Goal: Task Accomplishment & Management: Manage account settings

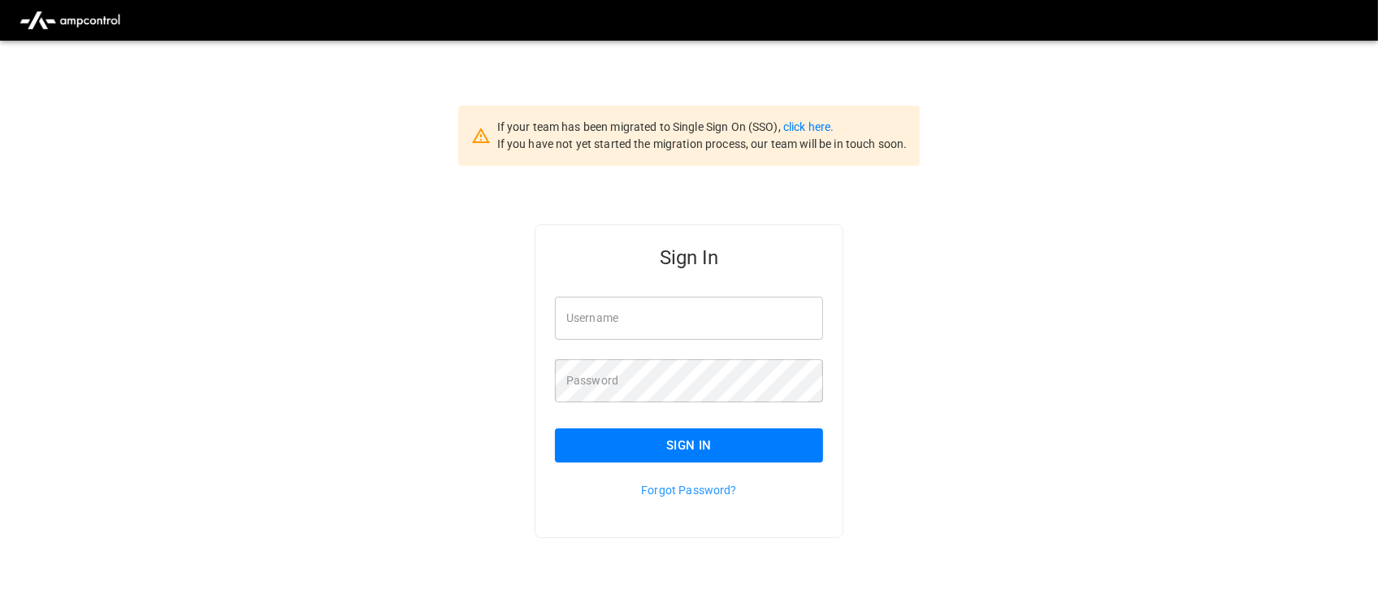
type input "**********"
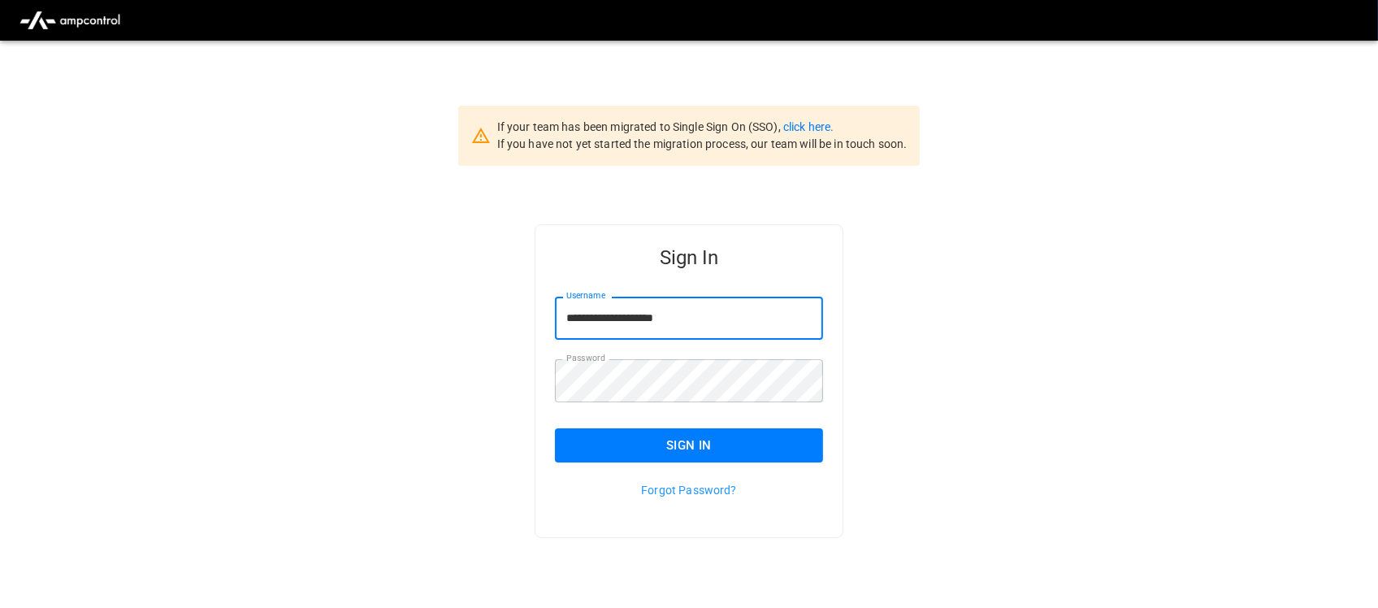
click at [708, 326] on input "**********" at bounding box center [689, 318] width 268 height 43
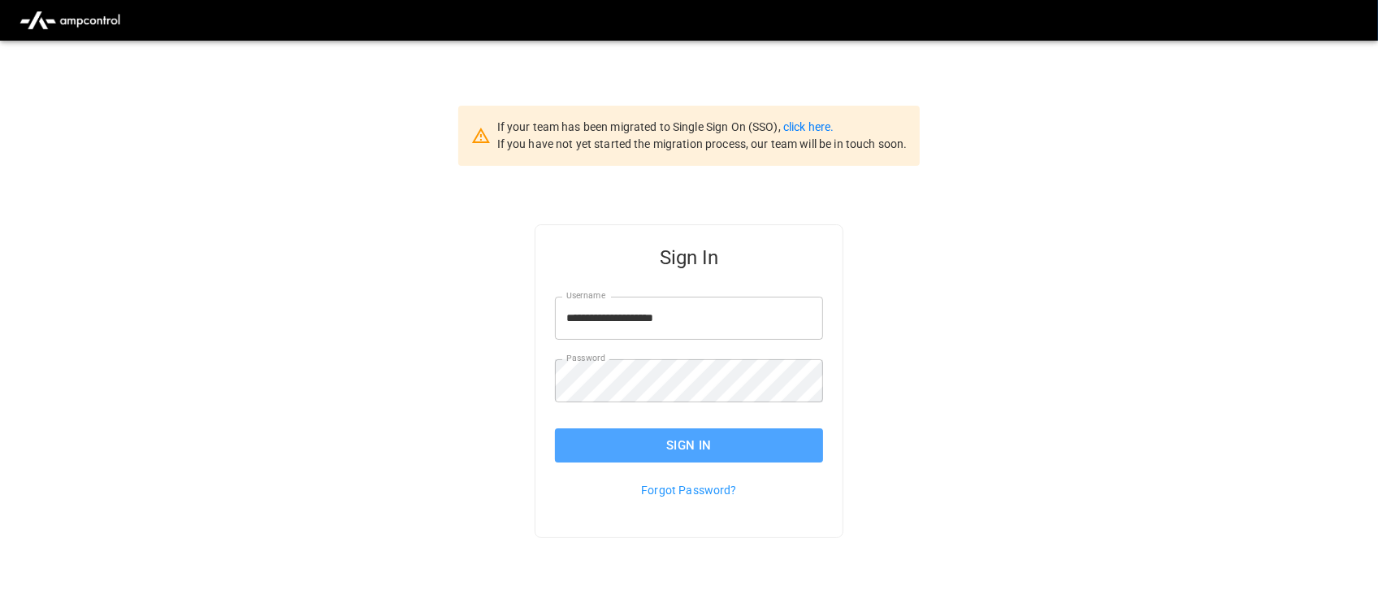
click at [689, 435] on button "Sign In" at bounding box center [689, 445] width 268 height 34
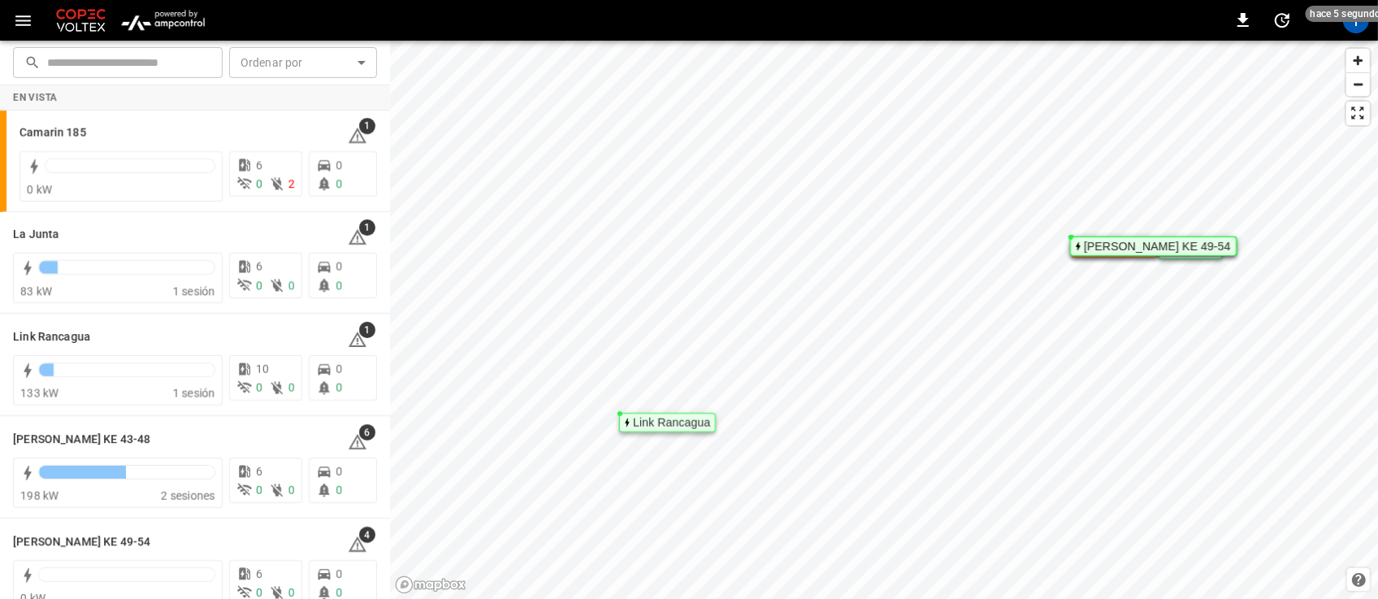
click at [162, 14] on img "menu" at bounding box center [162, 20] width 95 height 31
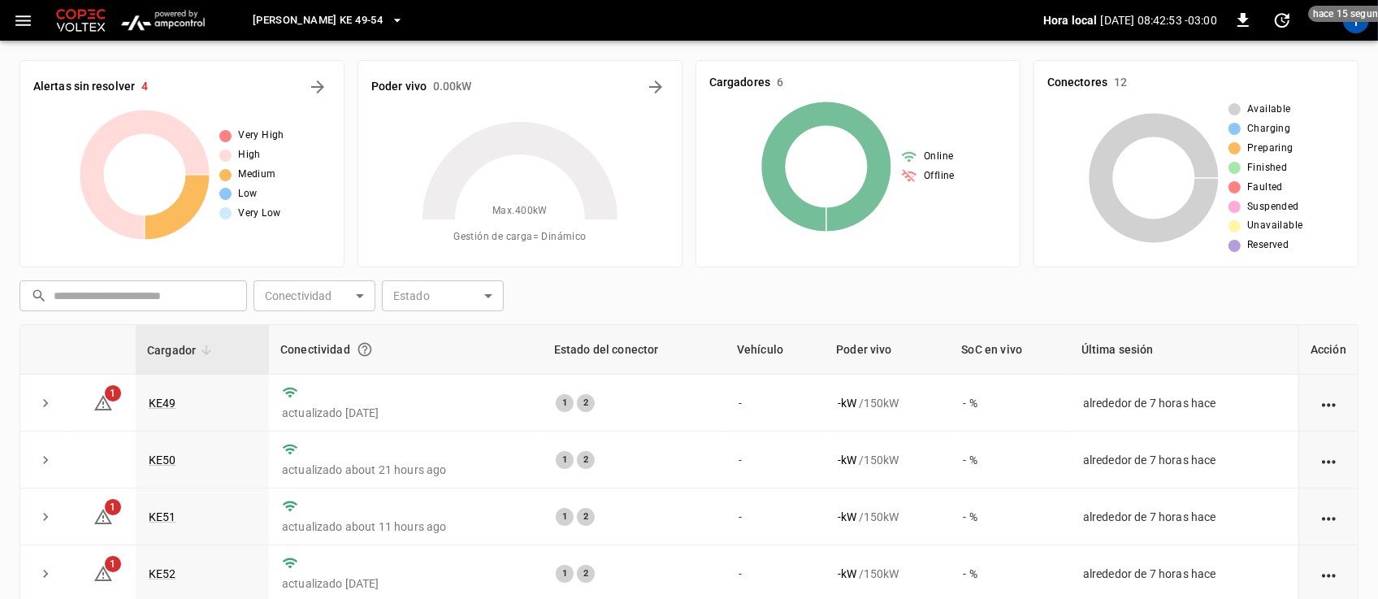
click at [310, 22] on span "Loza Colon KE 49-54" at bounding box center [318, 20] width 130 height 19
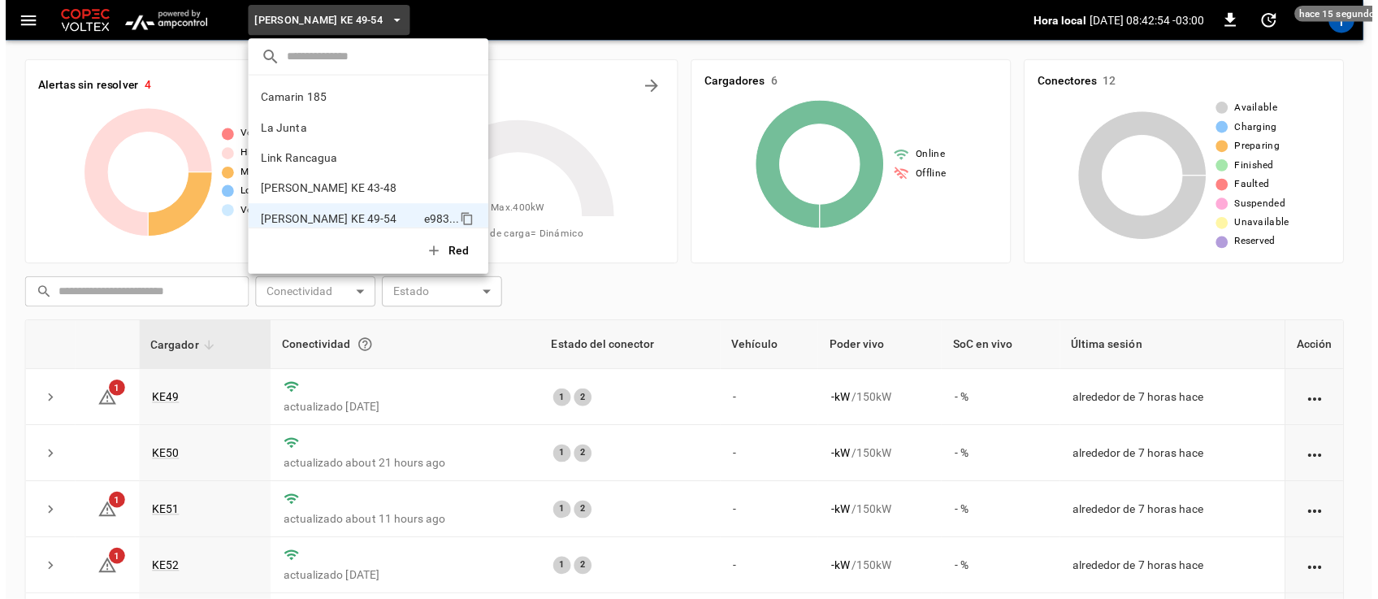
scroll to position [13, 0]
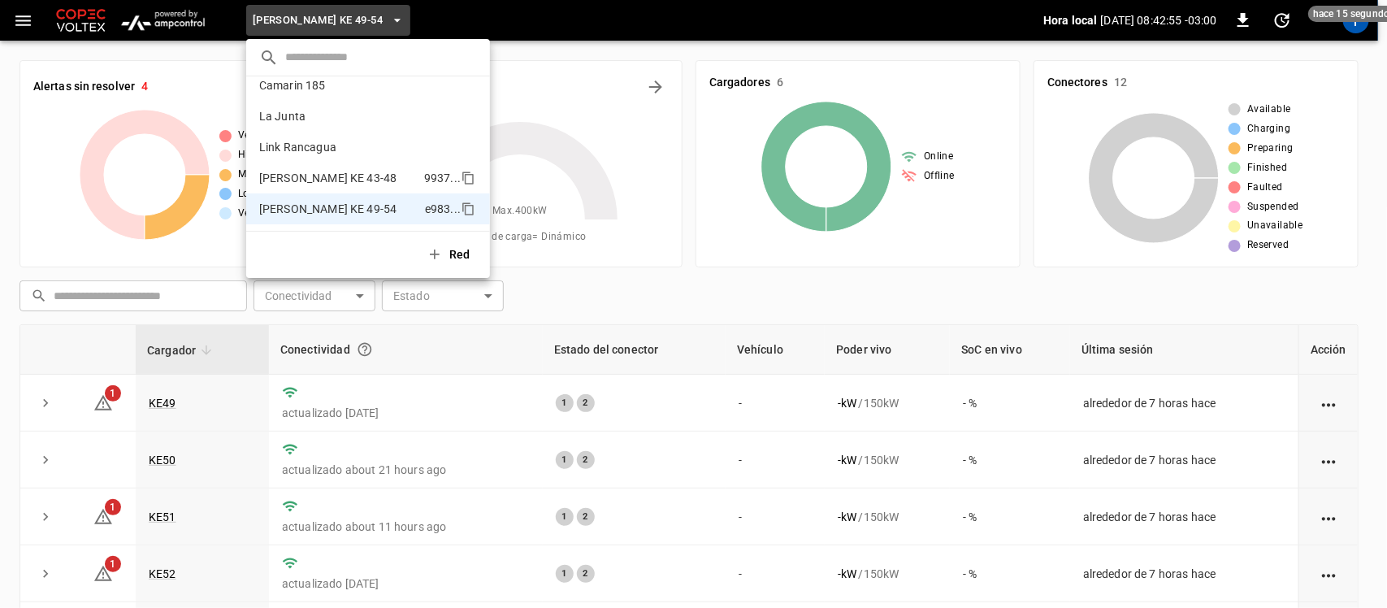
click at [291, 176] on p "Loza Colon KE 43-48" at bounding box center [338, 178] width 158 height 16
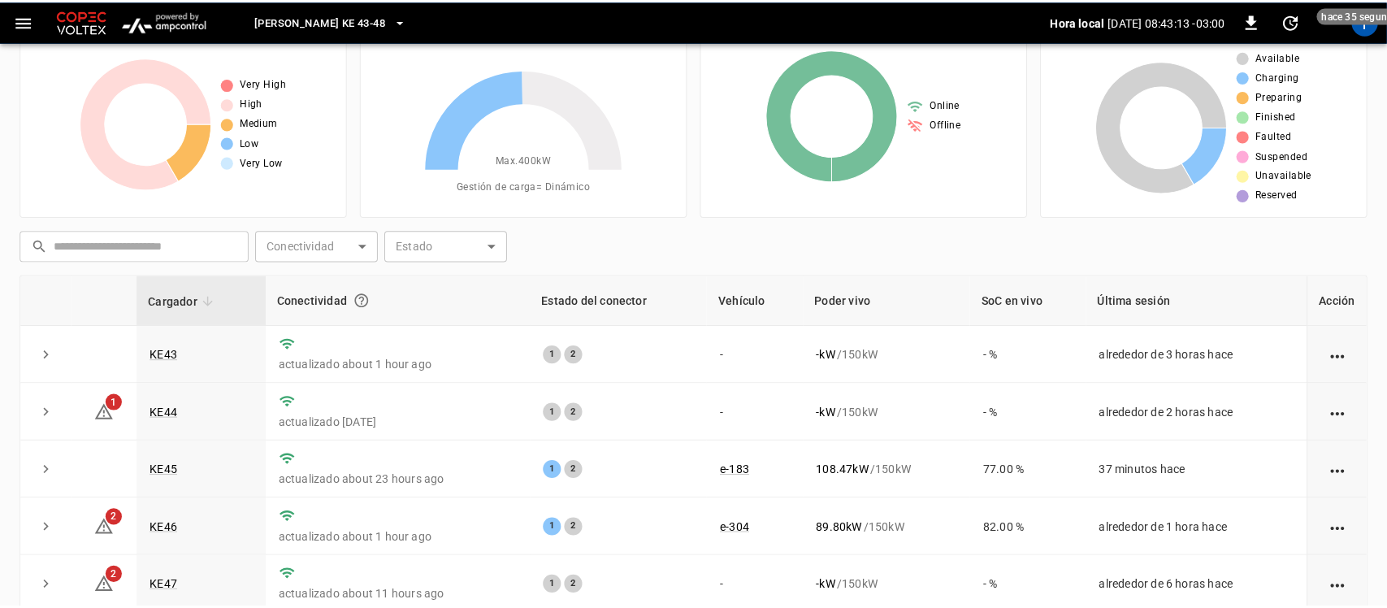
scroll to position [0, 0]
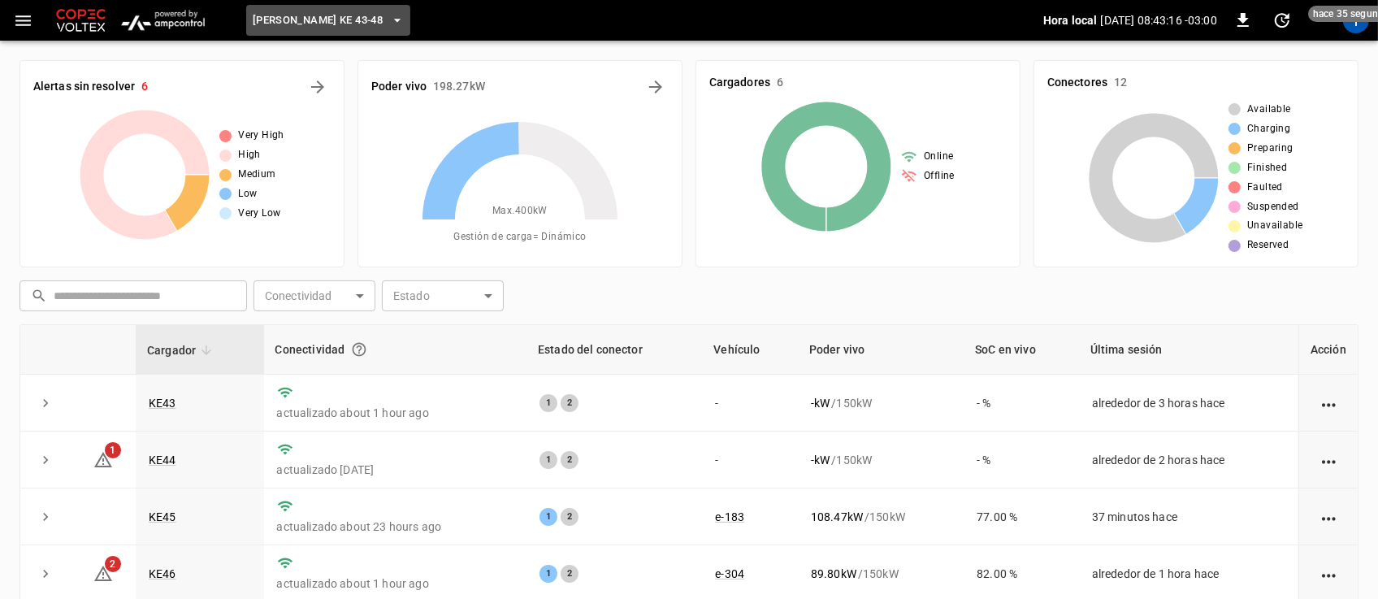
click at [367, 11] on button "Loza Colon KE 43-48" at bounding box center [328, 21] width 164 height 32
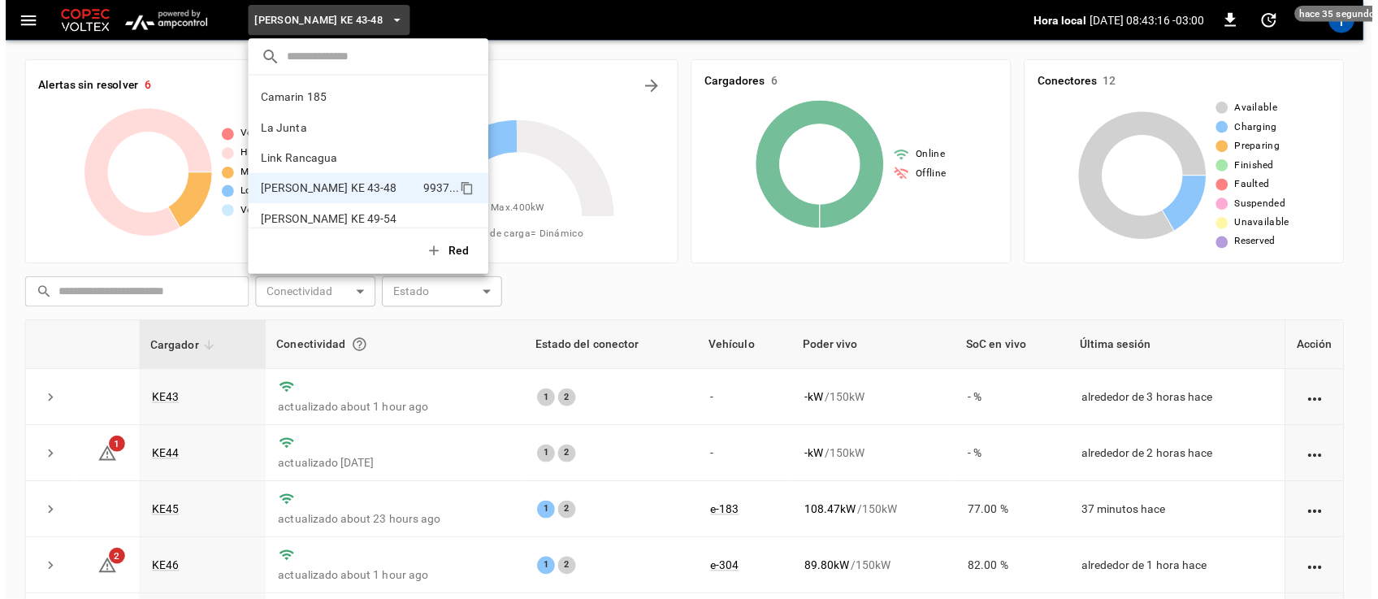
scroll to position [13, 0]
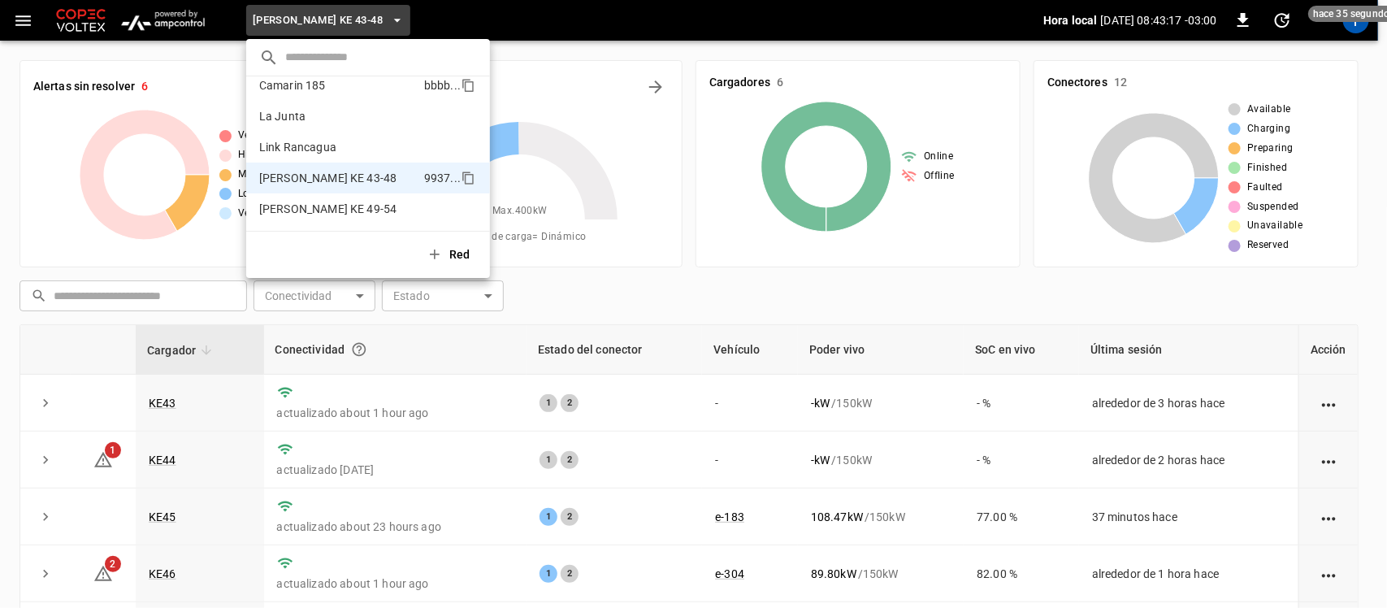
click at [330, 83] on p "Camarin 185" at bounding box center [338, 85] width 158 height 16
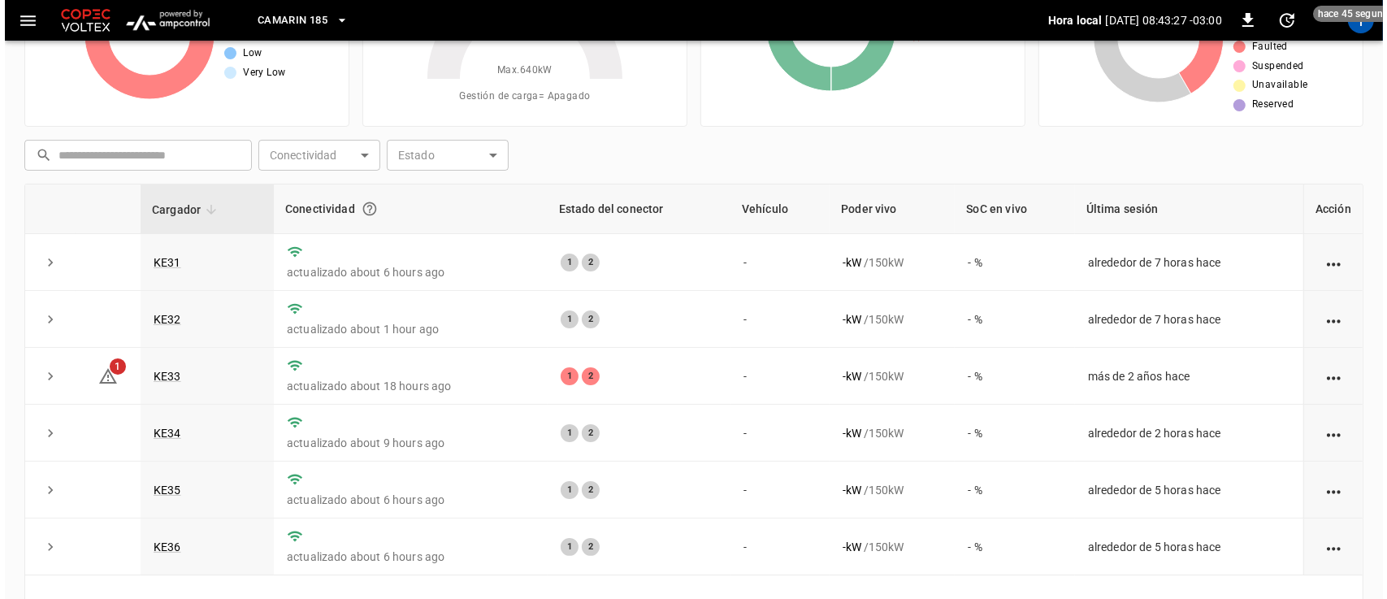
scroll to position [0, 0]
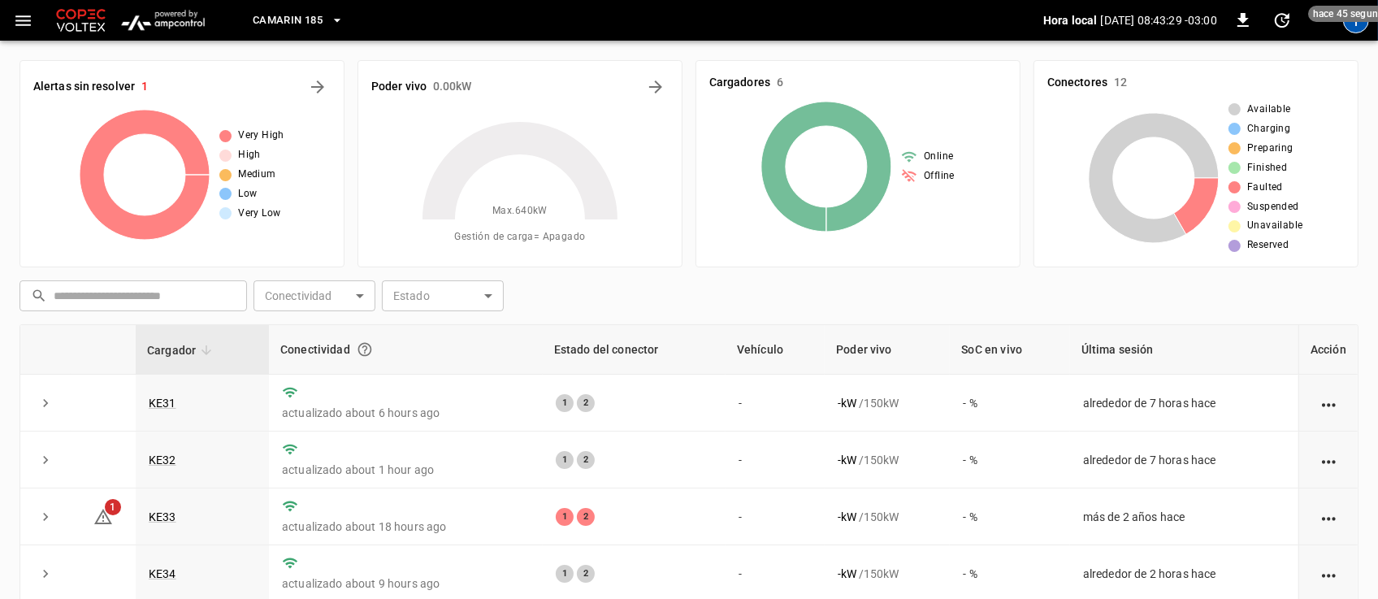
click at [1353, 25] on div "T" at bounding box center [1356, 20] width 26 height 26
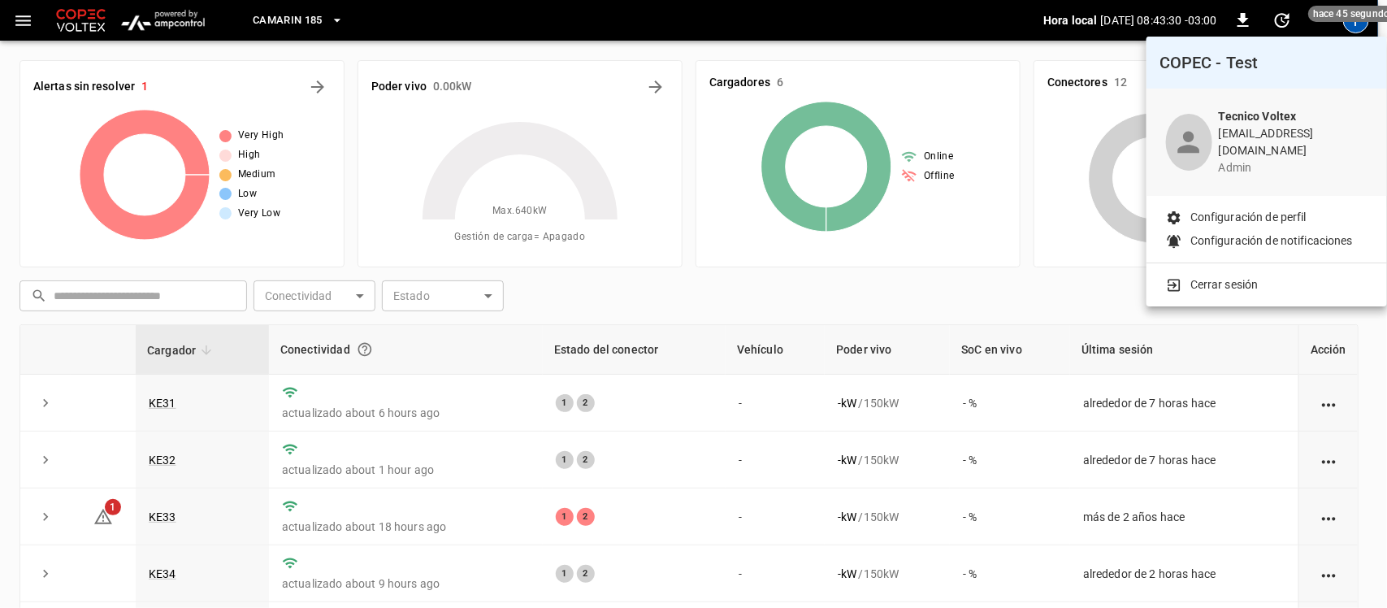
click at [1228, 280] on p "Cerrar sesión" at bounding box center [1224, 284] width 68 height 17
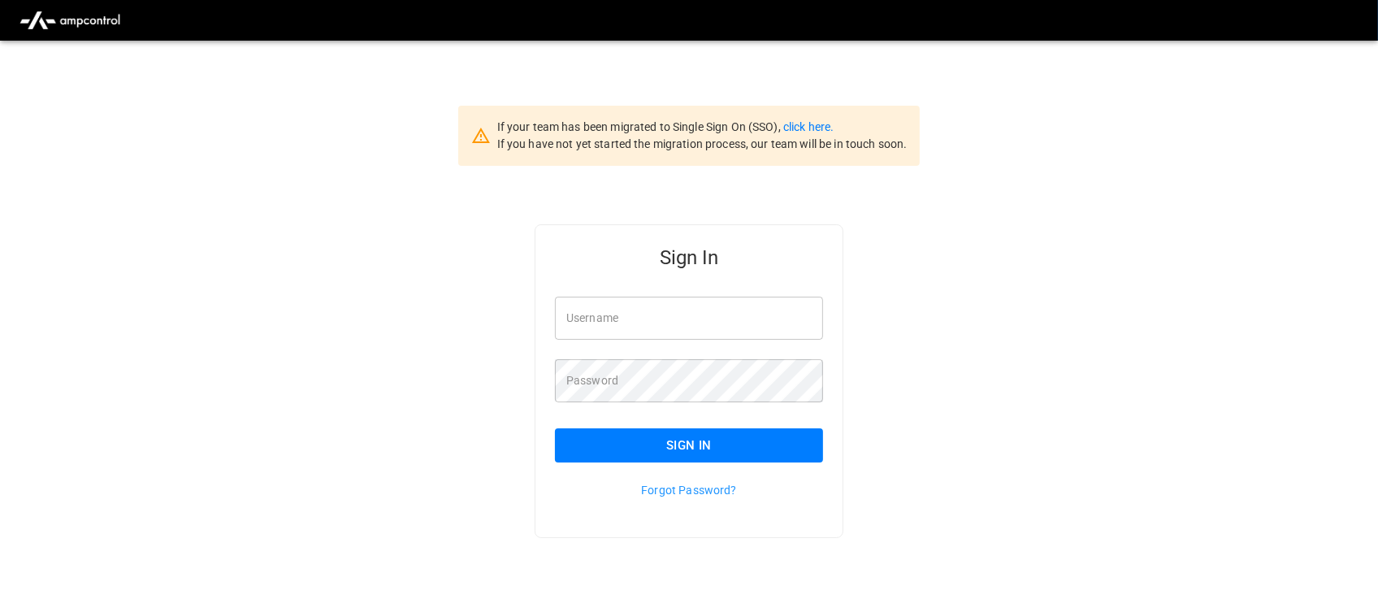
type input "**********"
click at [761, 327] on input "**********" at bounding box center [689, 318] width 268 height 43
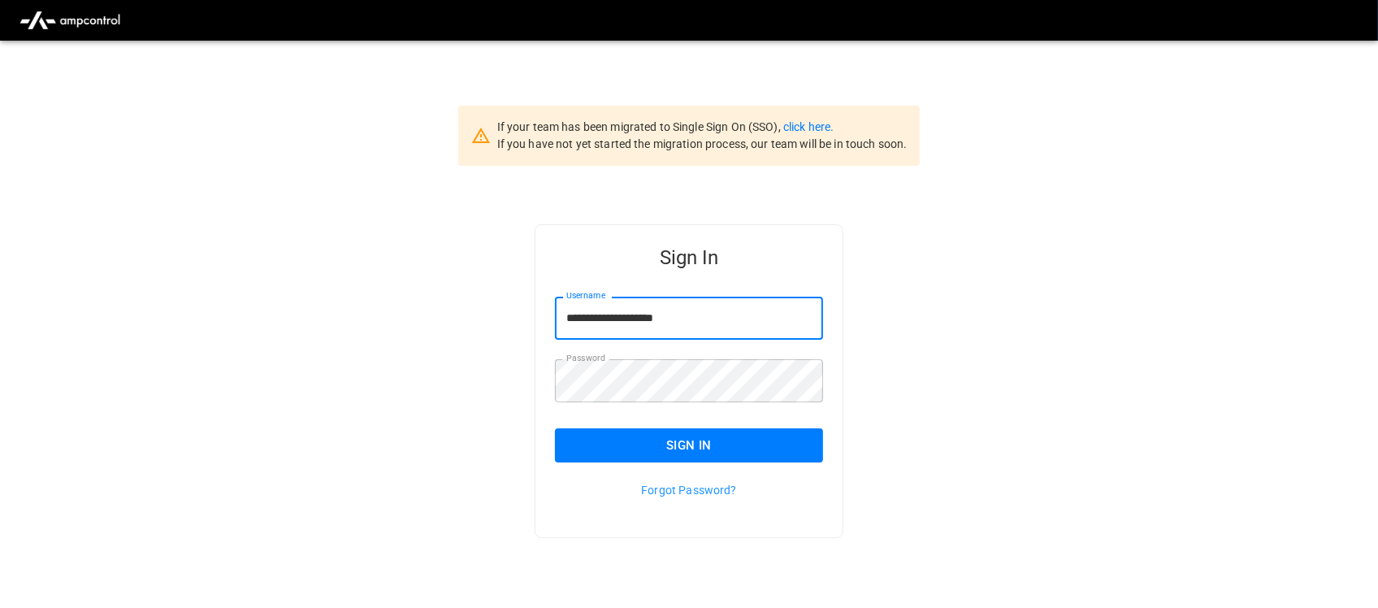
click at [751, 453] on button "Sign In" at bounding box center [689, 445] width 268 height 34
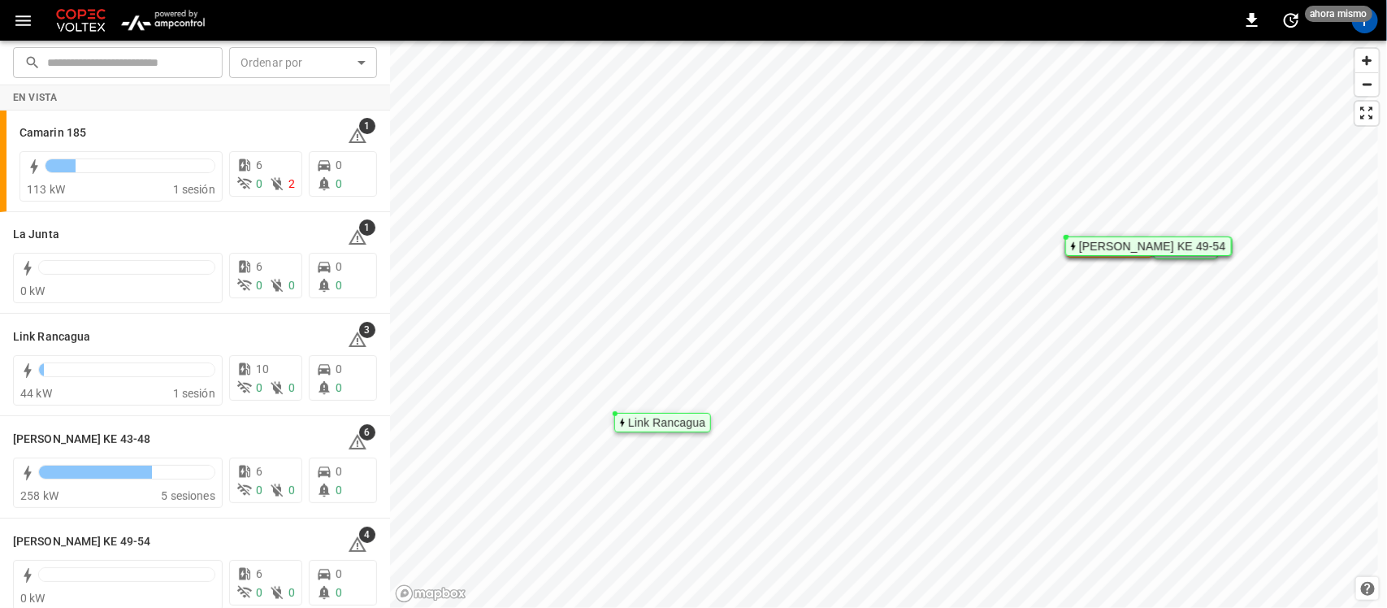
click at [169, 14] on img "menu" at bounding box center [162, 20] width 95 height 31
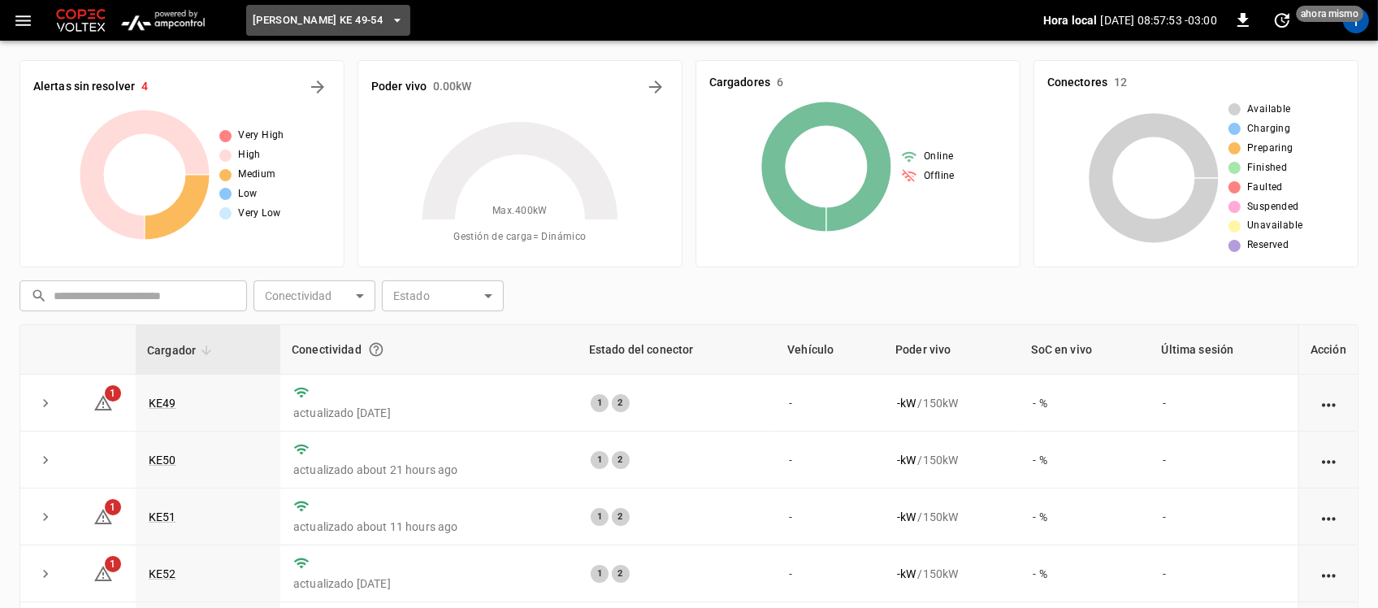
click at [345, 14] on span "Loza Colon KE 49-54" at bounding box center [318, 20] width 130 height 19
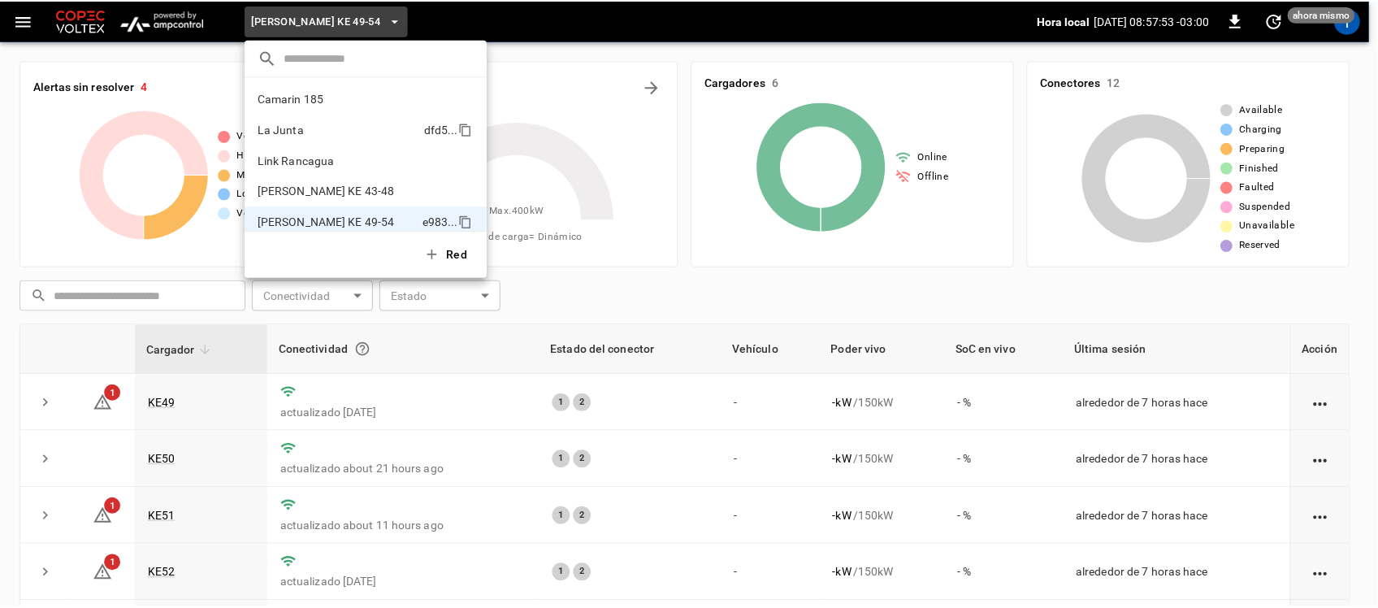
scroll to position [13, 0]
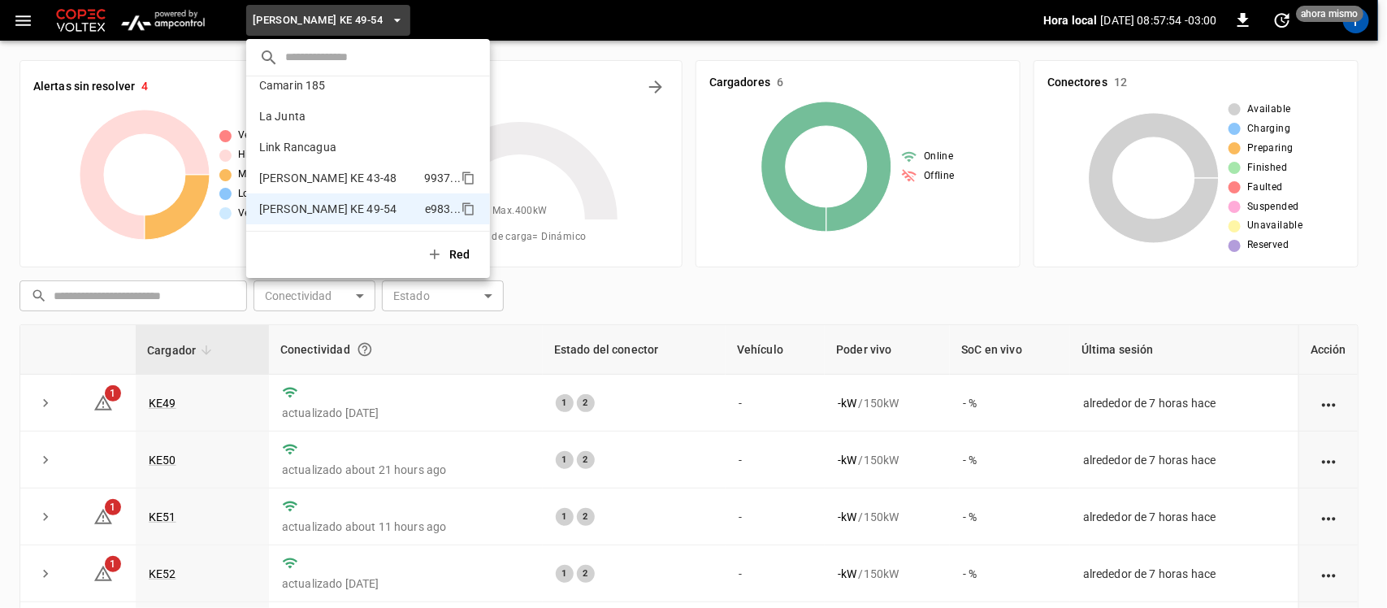
click at [331, 165] on li "Loza Colon KE 43-48 9937 ..." at bounding box center [368, 177] width 244 height 31
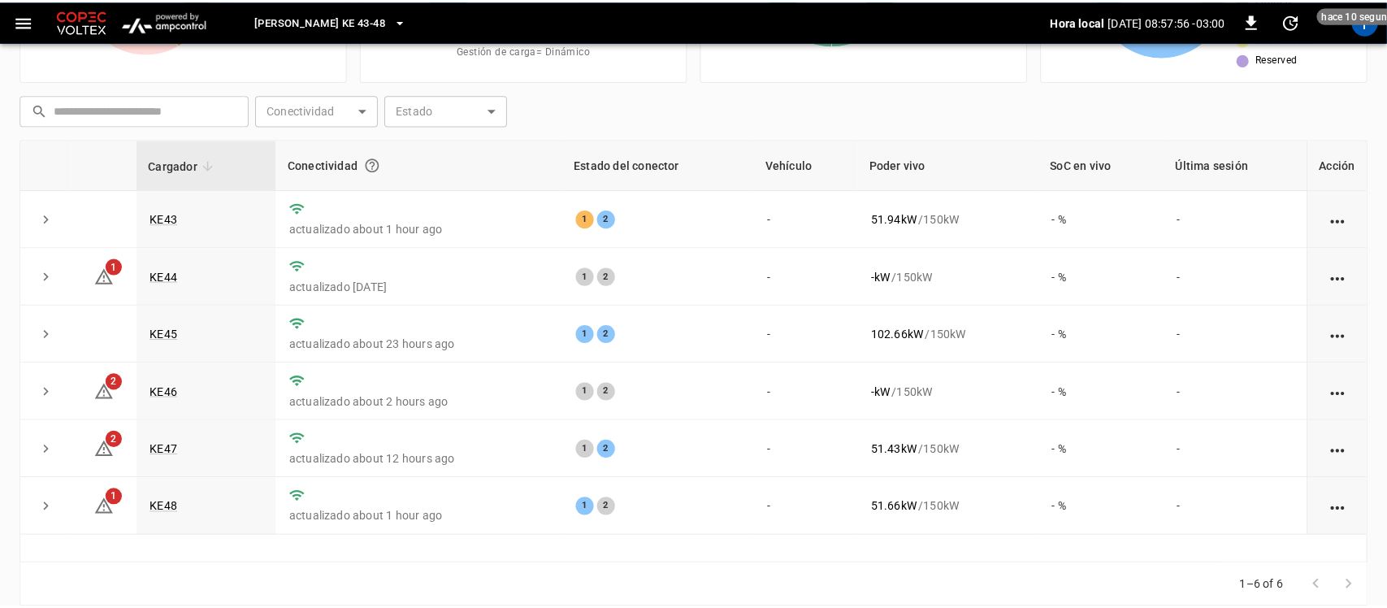
scroll to position [0, 0]
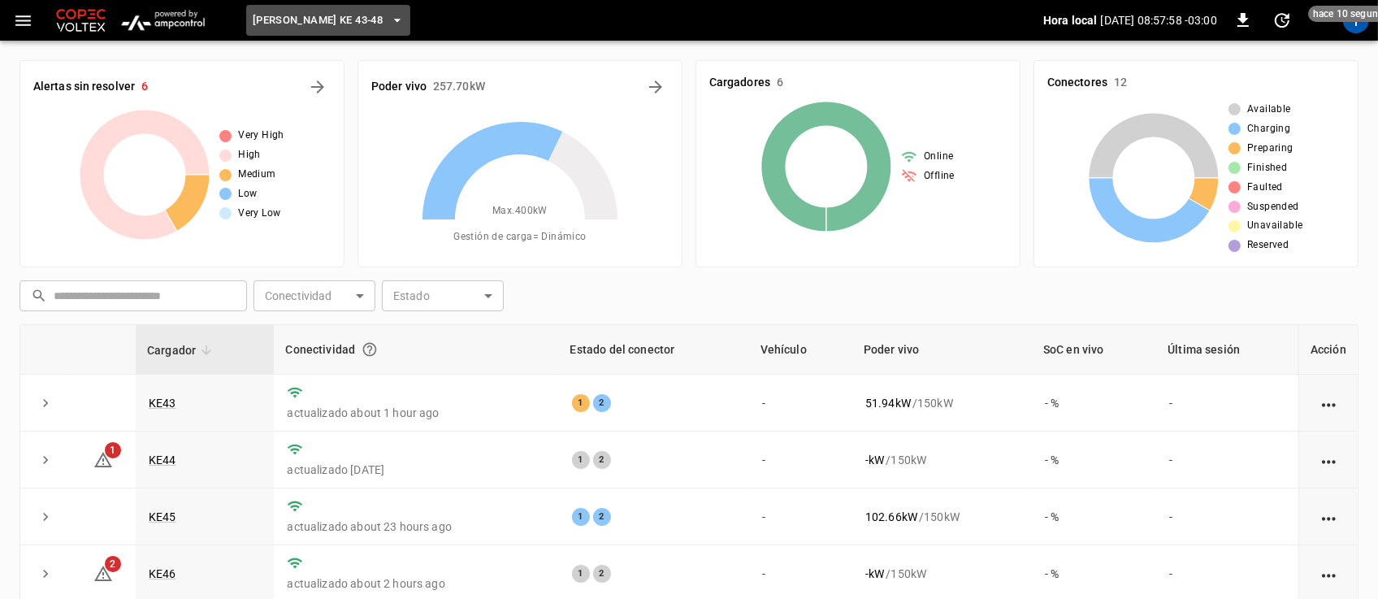
click at [371, 15] on button "Loza Colon KE 43-48" at bounding box center [328, 21] width 164 height 32
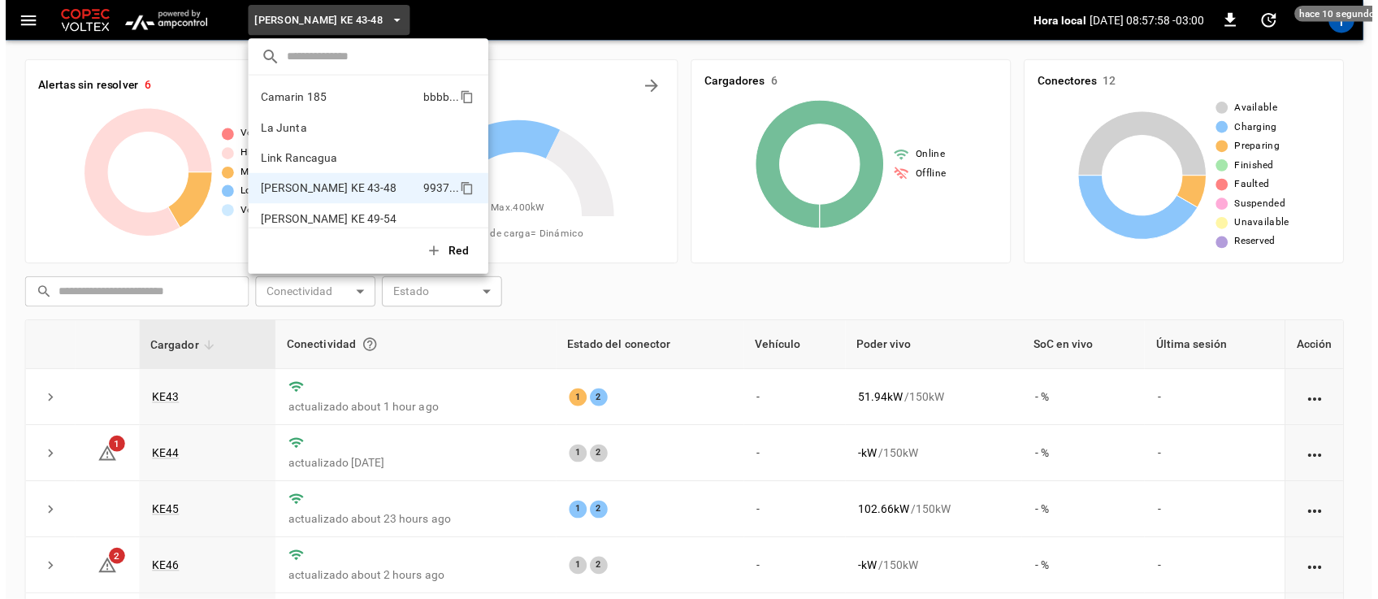
scroll to position [13, 0]
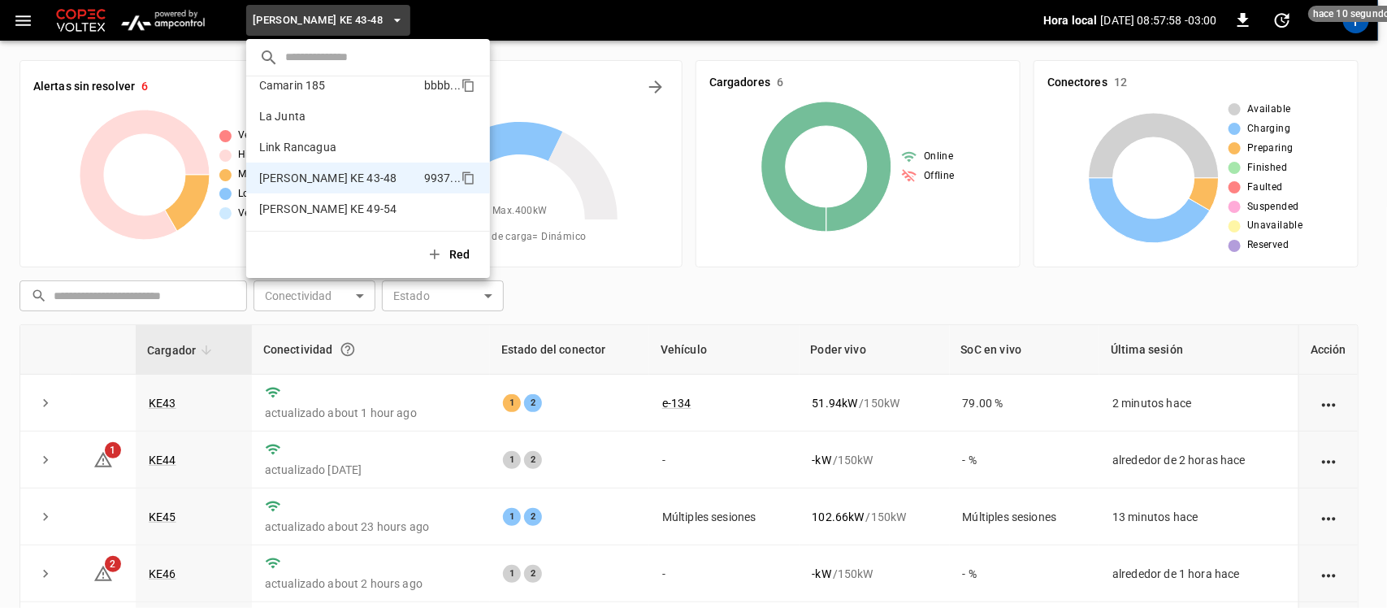
click at [298, 92] on p "Camarin 185" at bounding box center [338, 85] width 158 height 16
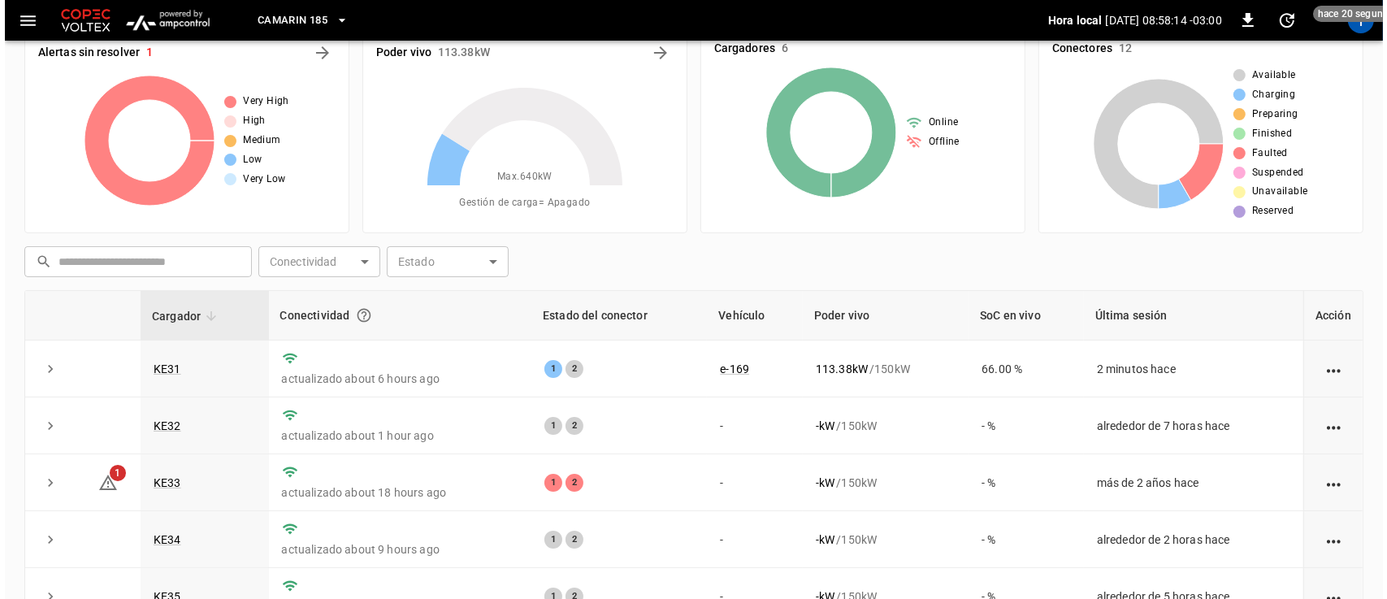
scroll to position [0, 0]
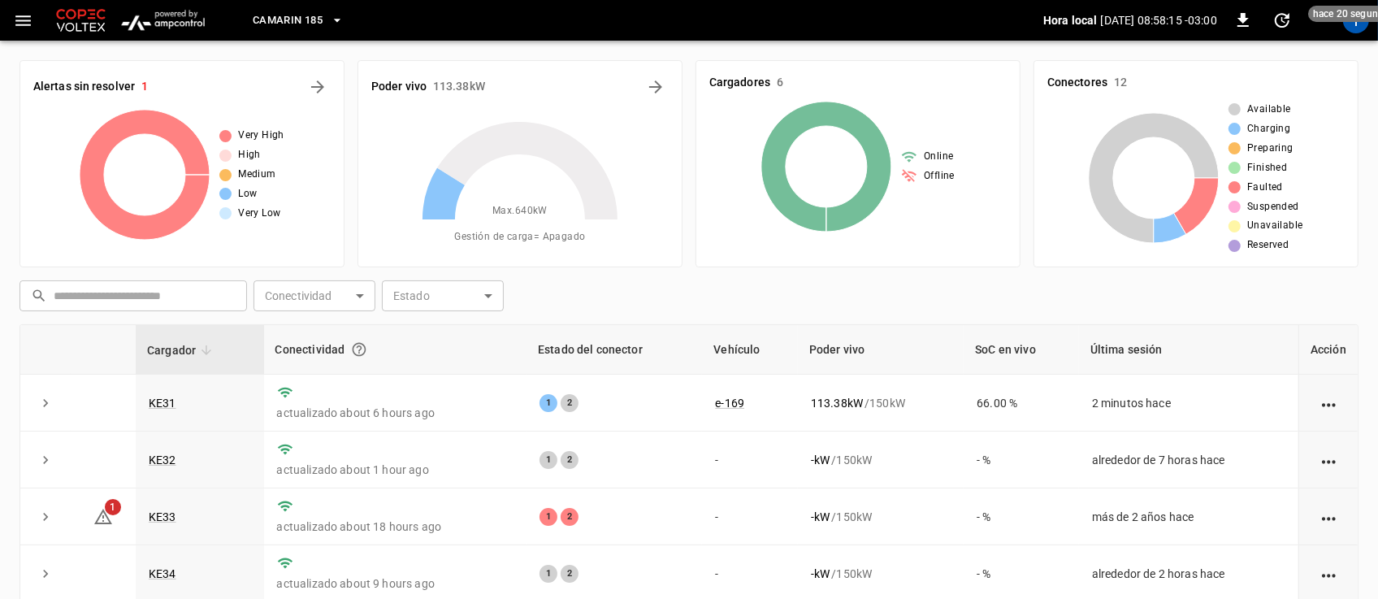
click at [1353, 30] on div "T" at bounding box center [1356, 20] width 26 height 26
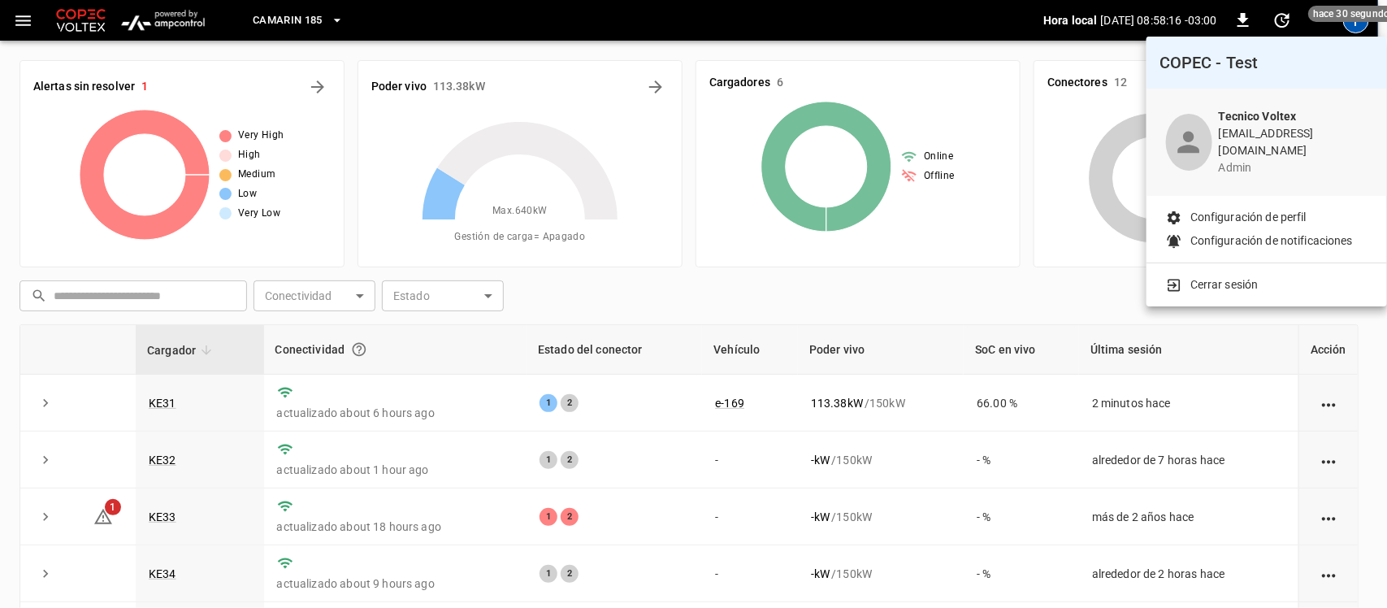
click at [1235, 276] on p "Cerrar sesión" at bounding box center [1224, 284] width 68 height 17
